Goal: Task Accomplishment & Management: Complete application form

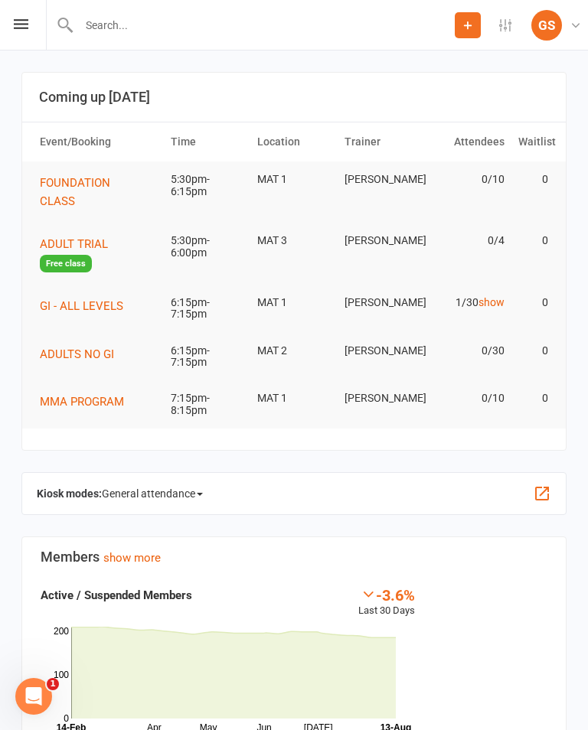
click at [361, 44] on div at bounding box center [250, 25] width 409 height 50
click at [403, 34] on input "text" at bounding box center [264, 25] width 380 height 21
click at [371, 33] on input "text" at bounding box center [294, 25] width 533 height 21
click at [372, 34] on input "text" at bounding box center [294, 25] width 533 height 21
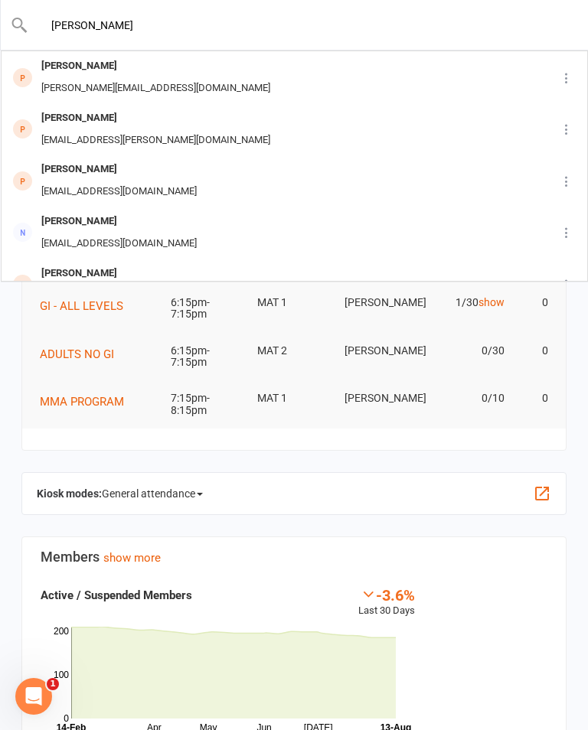
type input "[PERSON_NAME]"
click at [385, 68] on div "[PERSON_NAME] [PERSON_NAME][EMAIL_ADDRESS][DOMAIN_NAME]" at bounding box center [270, 77] width 537 height 51
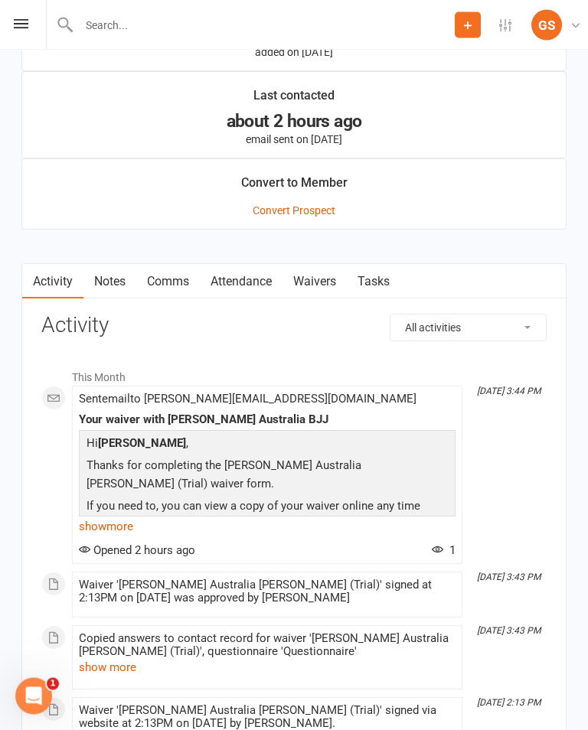
scroll to position [1295, 0]
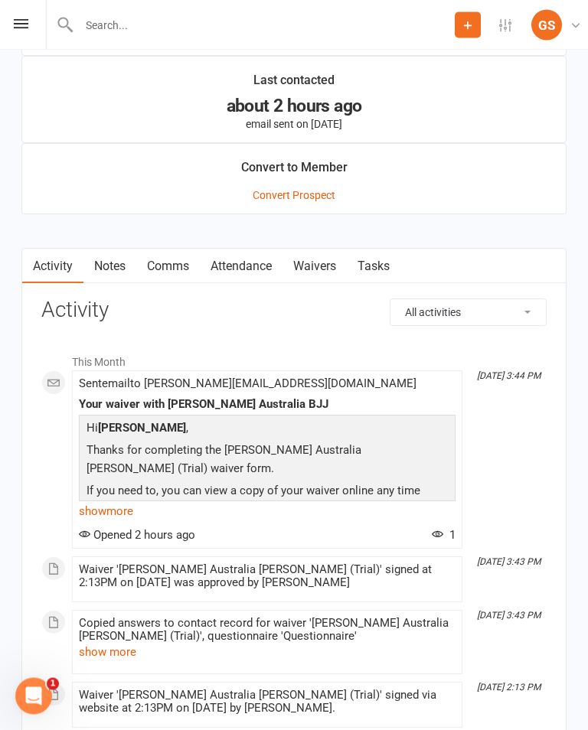
click at [309, 258] on link "Waivers" at bounding box center [314, 267] width 64 height 35
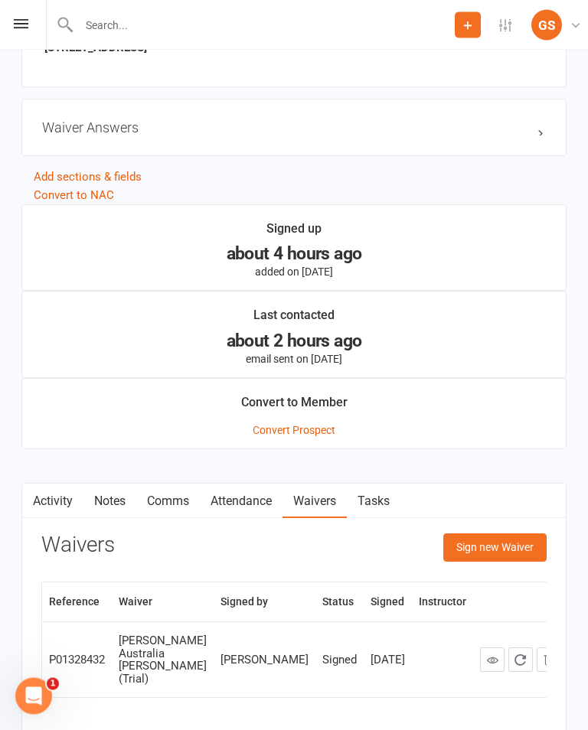
scroll to position [1078, 0]
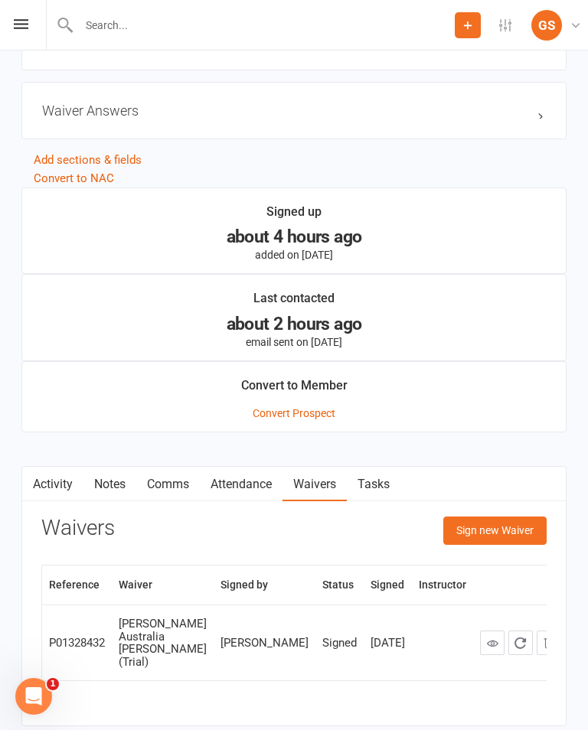
click at [510, 537] on button "Sign new Waiver" at bounding box center [494, 531] width 103 height 28
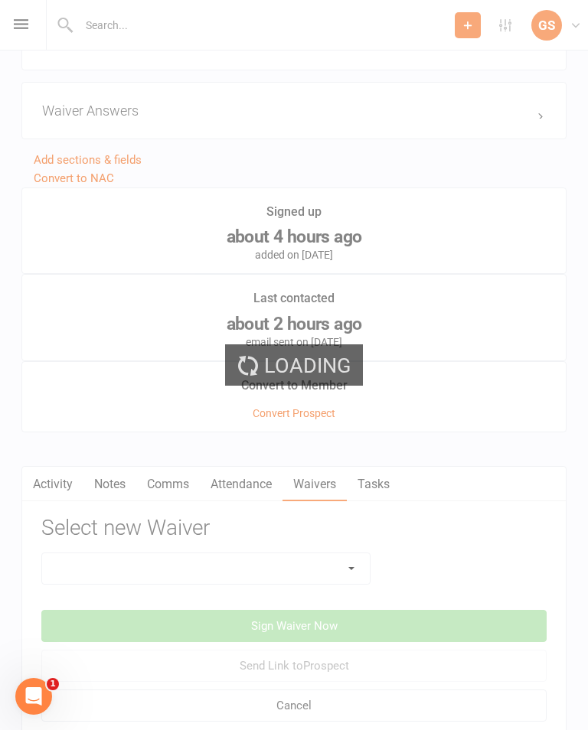
scroll to position [1177, 0]
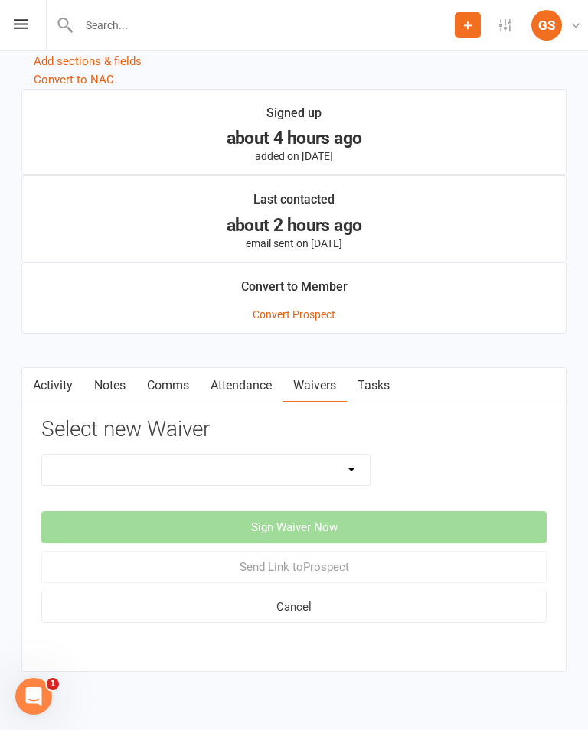
click at [345, 469] on select "10 PASS Change of Payment Details Form [PERSON_NAME] 50% OFF [PERSON_NAME] Aust…" at bounding box center [206, 470] width 328 height 31
select select "4775"
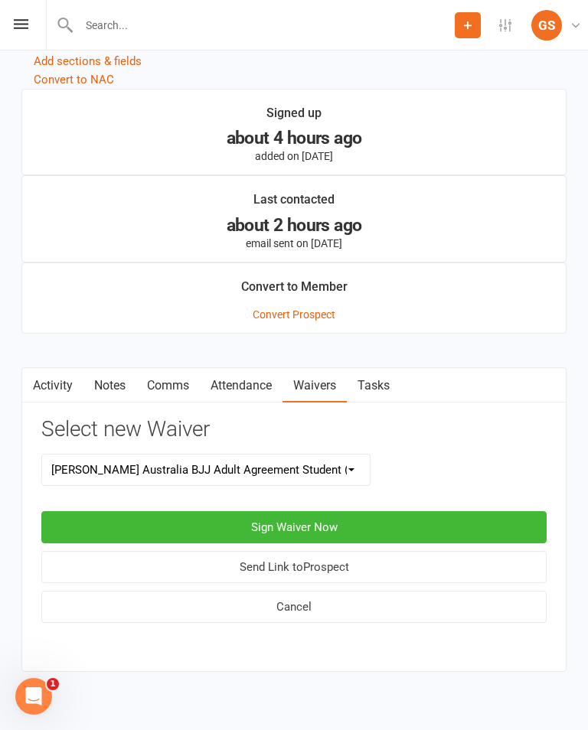
click at [359, 519] on button "Sign Waiver Now" at bounding box center [293, 527] width 505 height 32
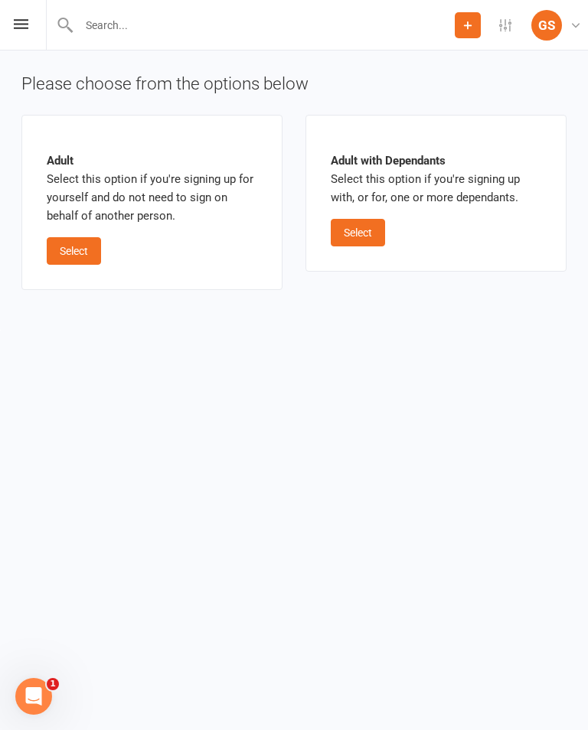
click at [73, 253] on button "Select" at bounding box center [74, 251] width 54 height 28
select select "bank_account"
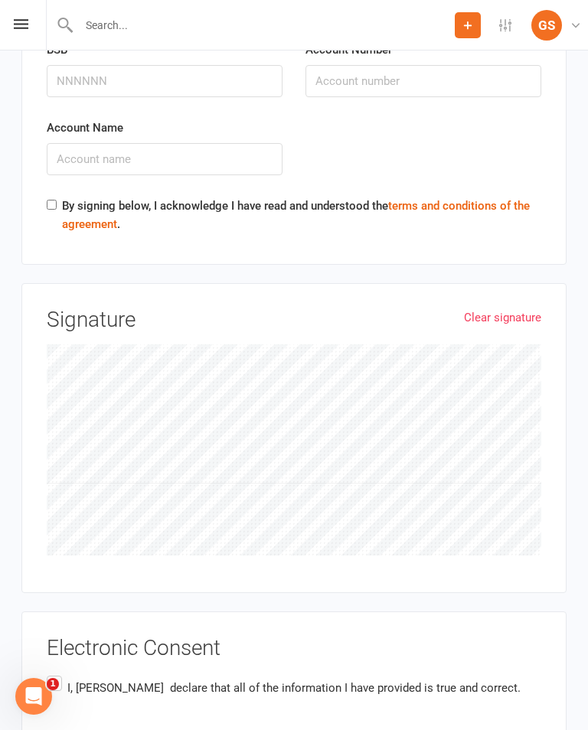
scroll to position [2192, 0]
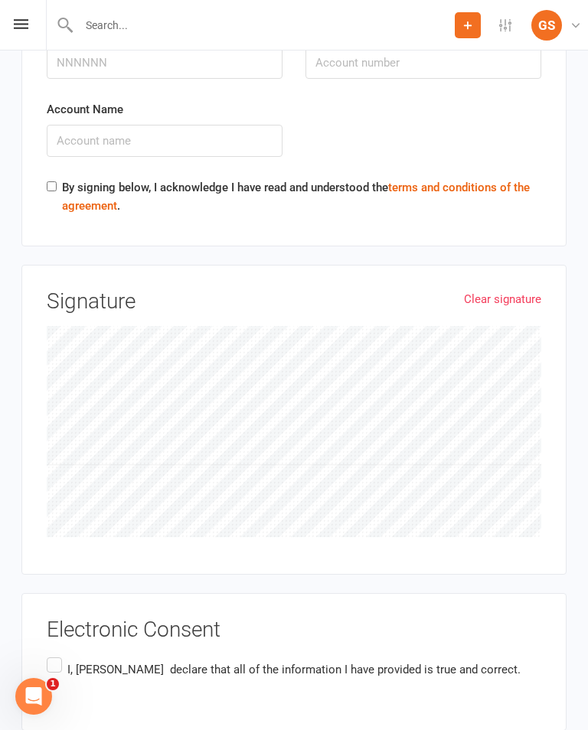
click at [526, 290] on link "Clear signature" at bounding box center [502, 299] width 77 height 18
click at [20, 25] on icon at bounding box center [21, 24] width 15 height 10
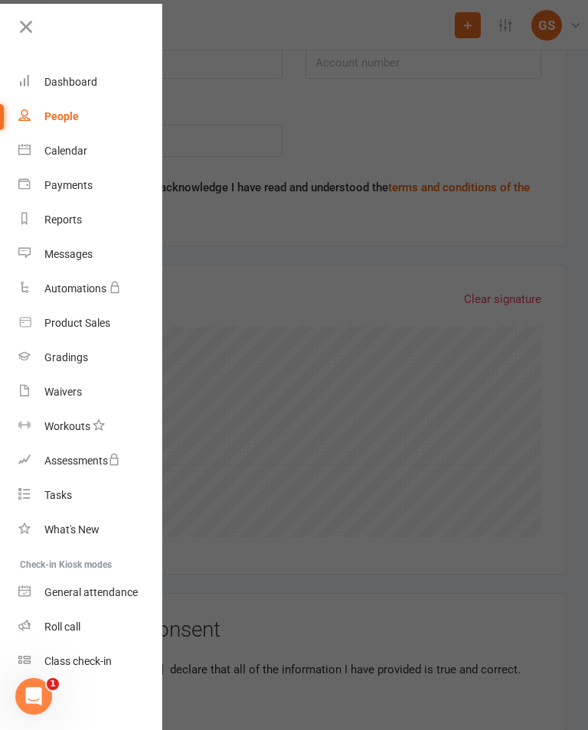
click at [82, 77] on div "Dashboard" at bounding box center [70, 82] width 53 height 12
